Goal: Transaction & Acquisition: Purchase product/service

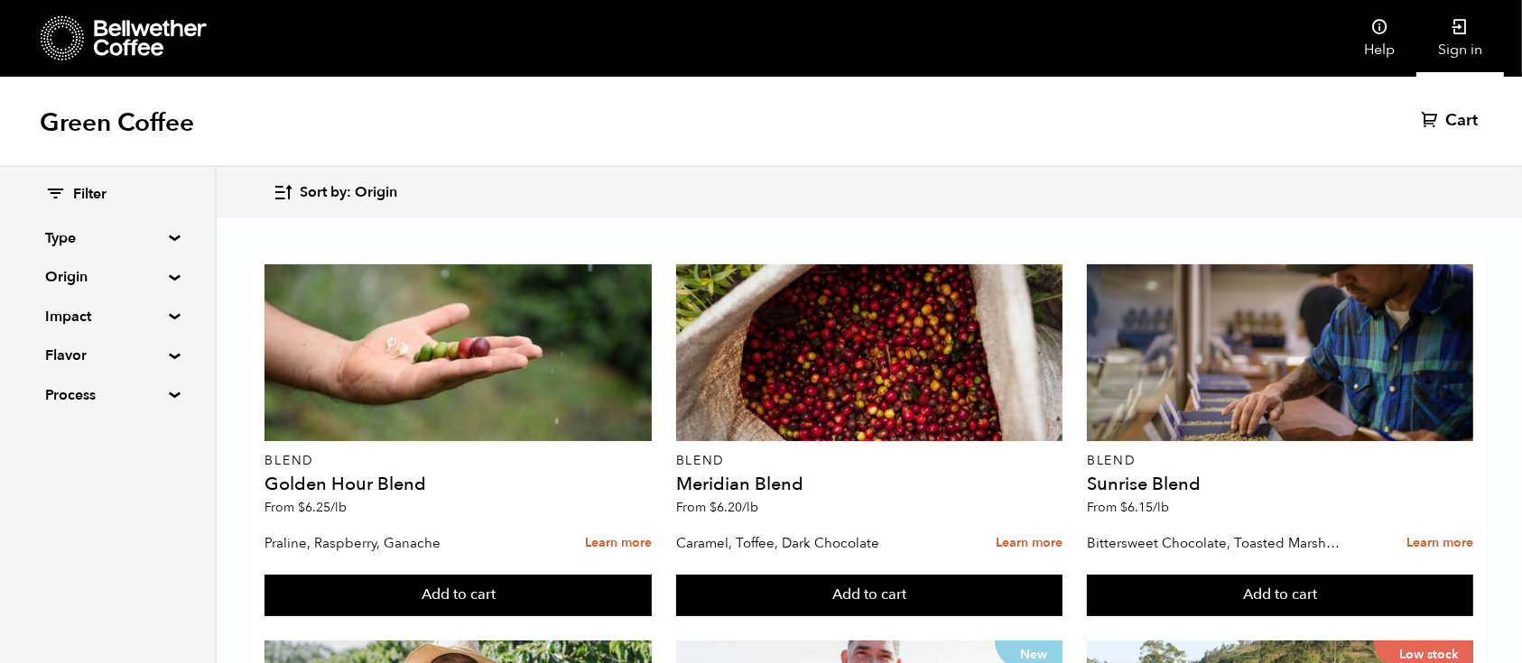
click at [1464, 33] on icon at bounding box center [1460, 27] width 18 height 18
click at [1472, 106] on div "Green Coffee Cart (10)" at bounding box center [761, 122] width 1522 height 90
click at [1466, 115] on span "(10)" at bounding box center [1466, 121] width 31 height 22
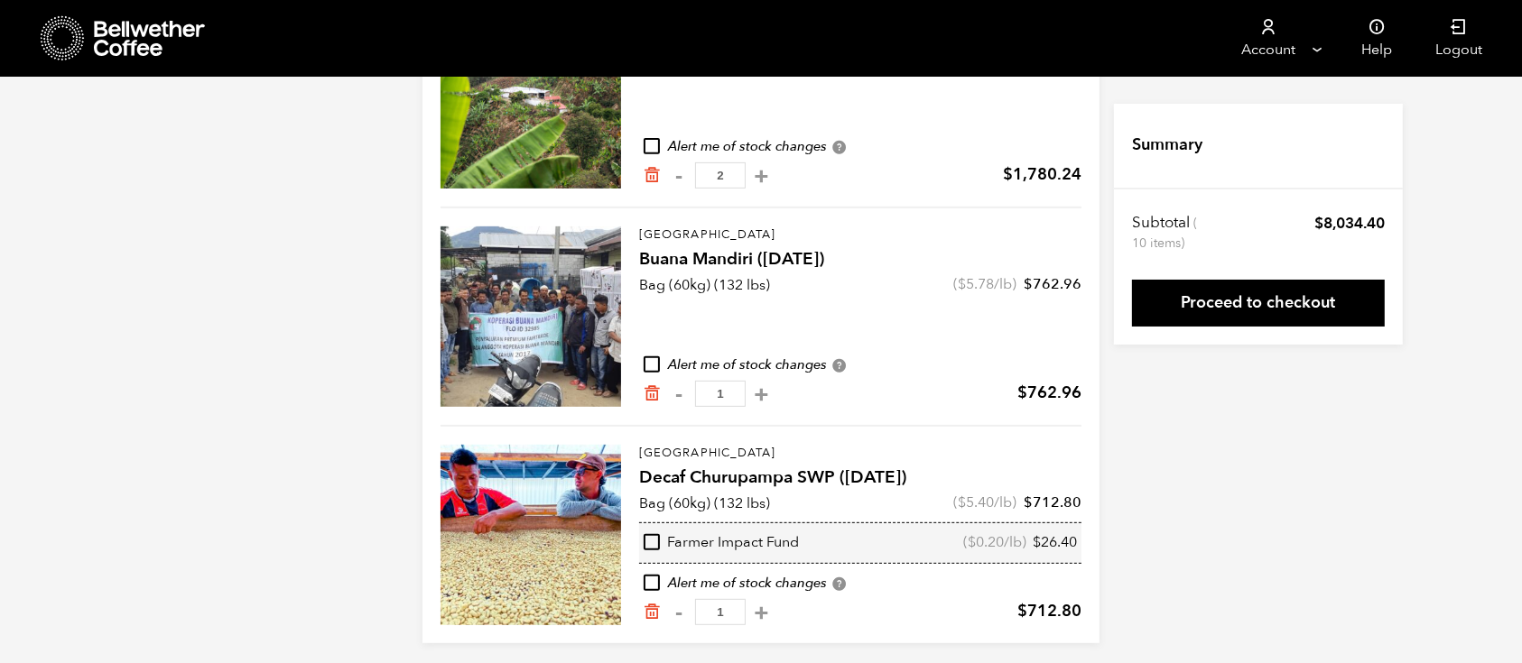
scroll to position [722, 0]
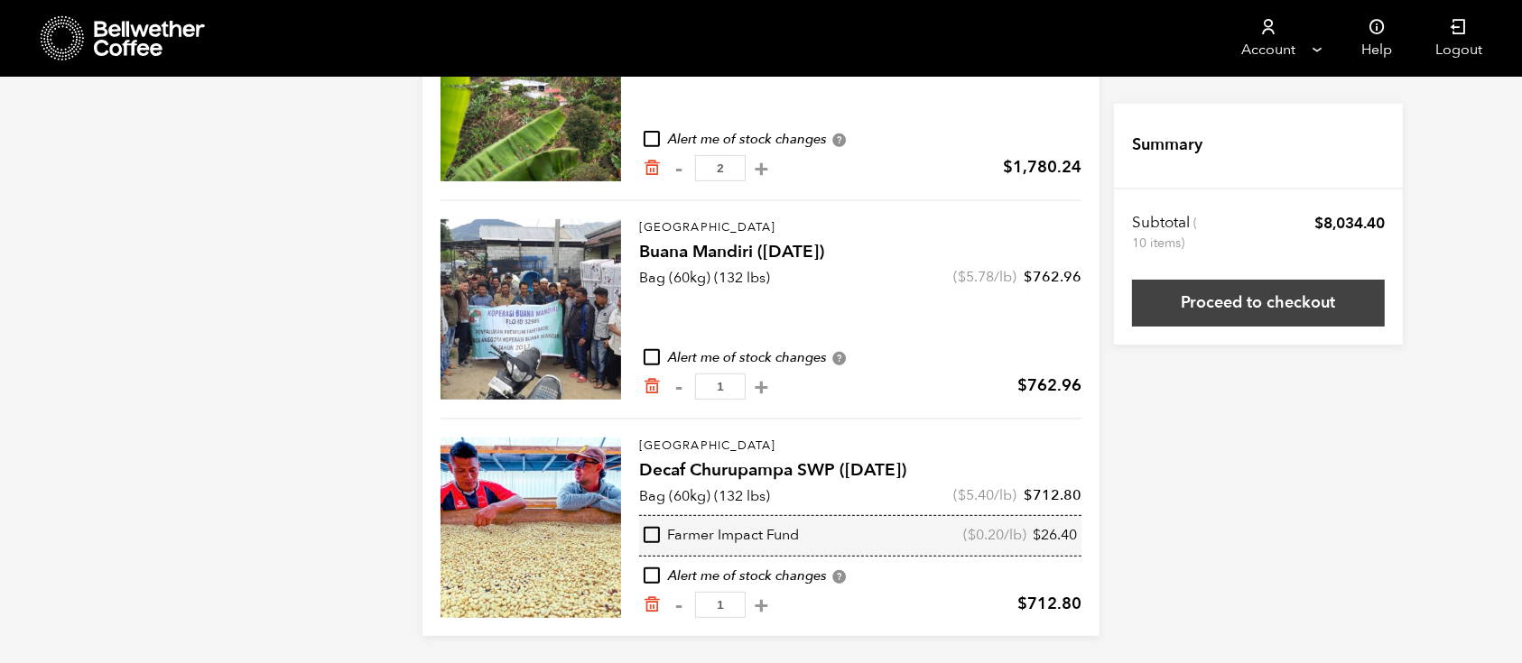
click at [1218, 295] on link "Proceed to checkout" at bounding box center [1258, 303] width 253 height 47
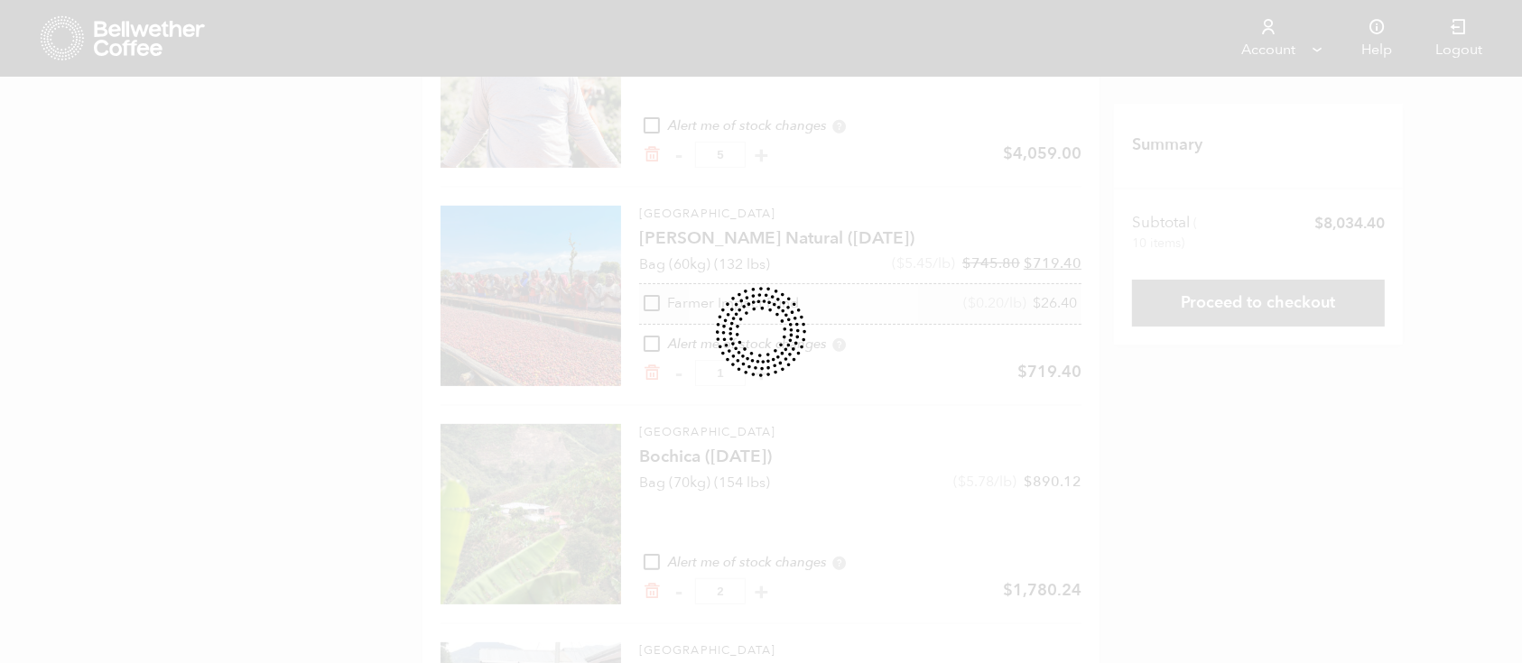
scroll to position [160, 0]
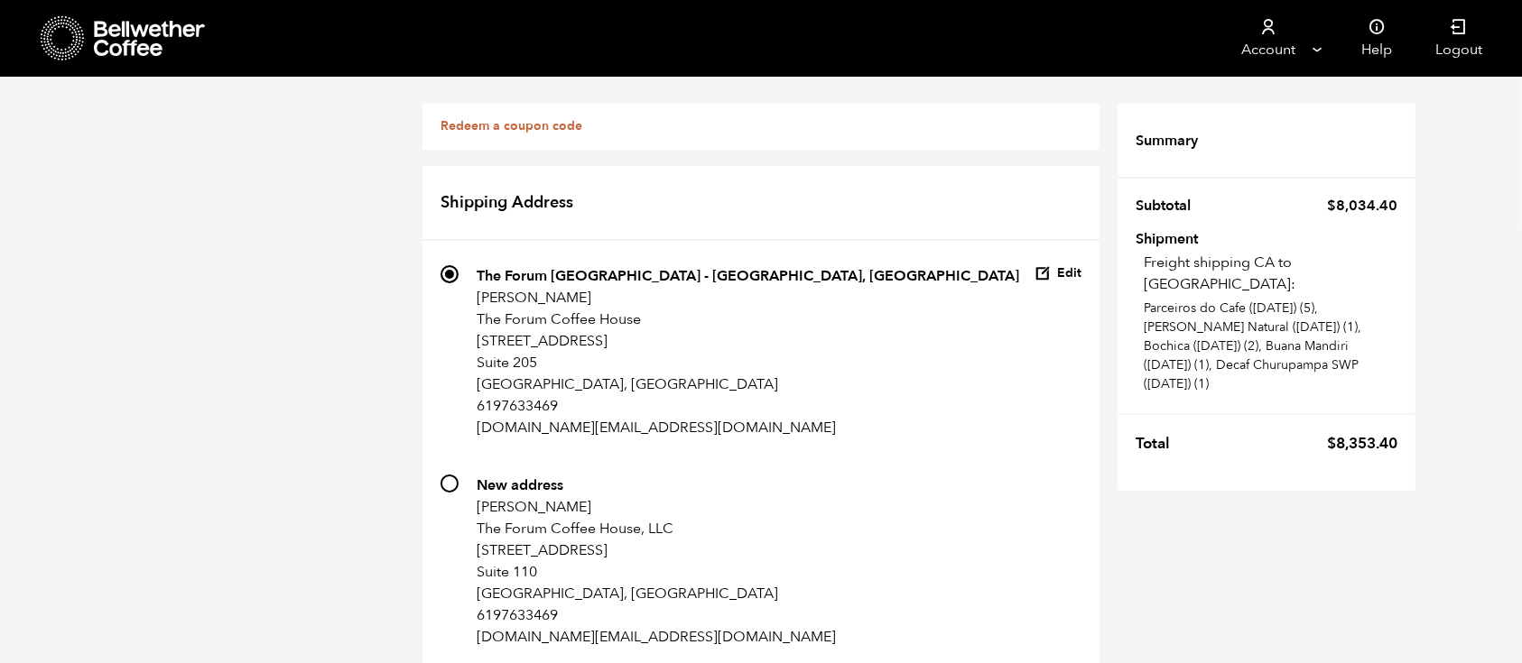
scroll to position [2057, 0]
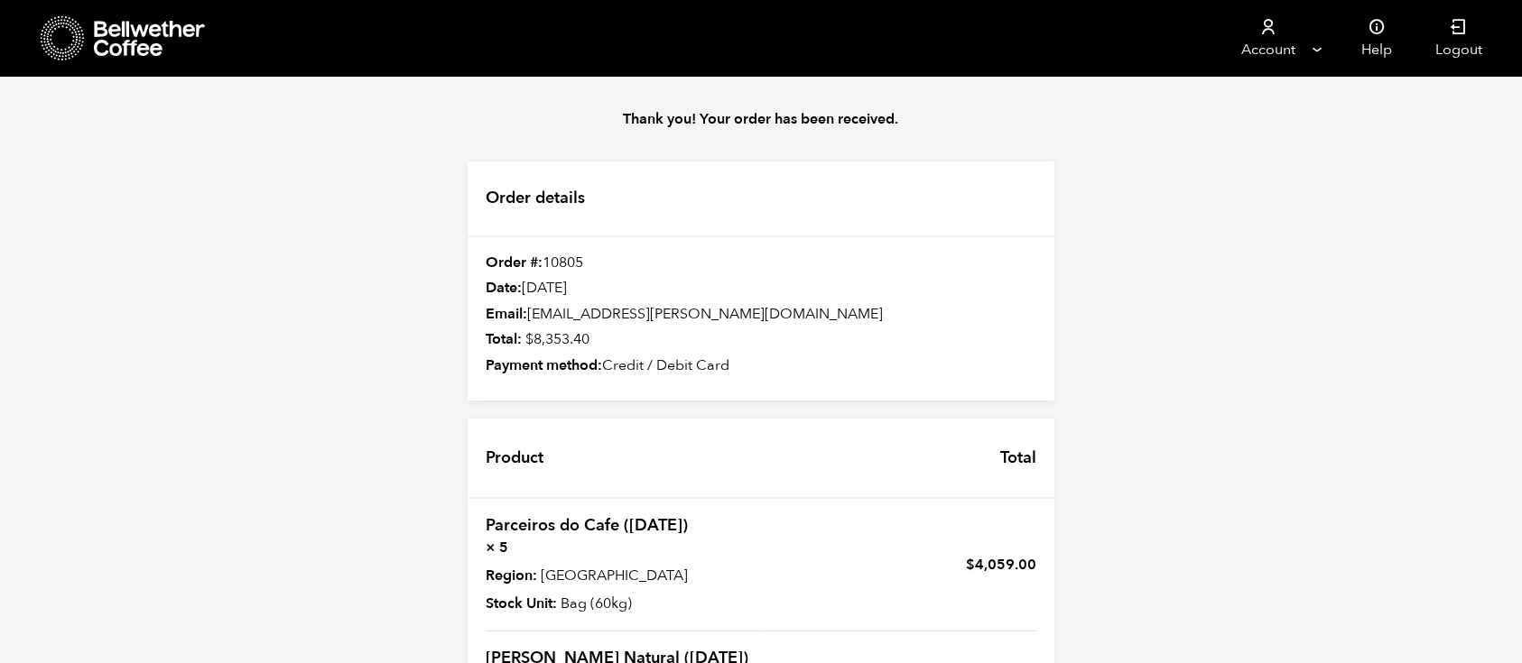
scroll to position [722, 0]
